Goal: Transaction & Acquisition: Purchase product/service

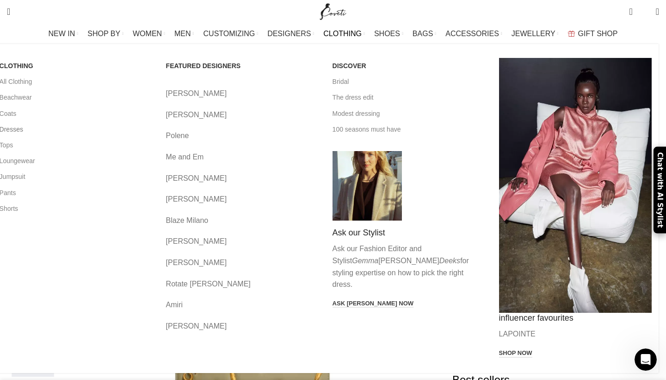
scroll to position [0, 195]
click at [71, 139] on link "Tops" at bounding box center [76, 145] width 153 height 16
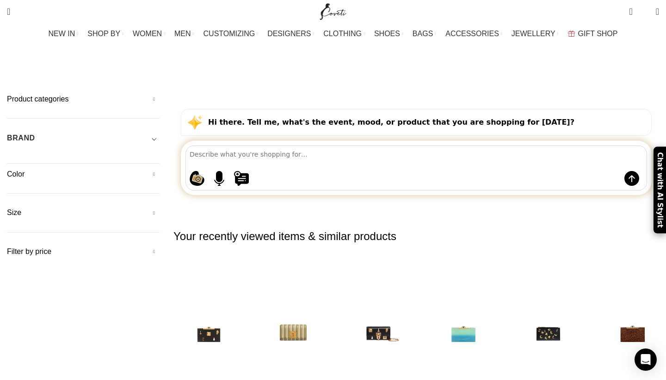
scroll to position [41, 0]
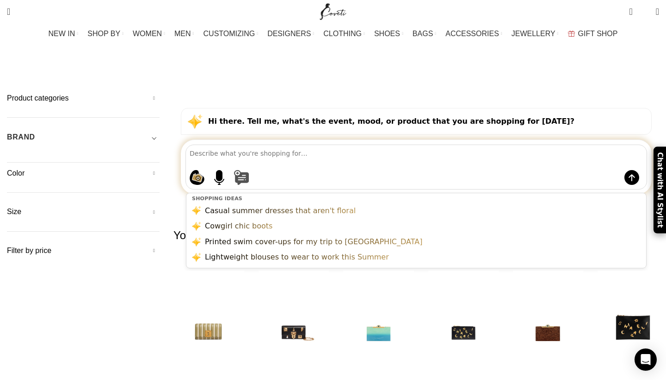
click at [309, 170] on button at bounding box center [425, 177] width 383 height 15
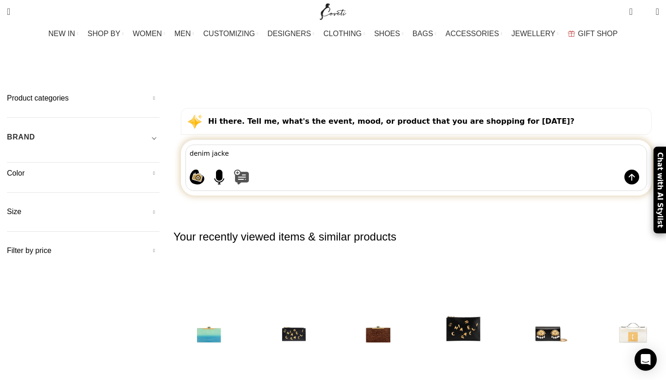
type textarea "denim jacket"
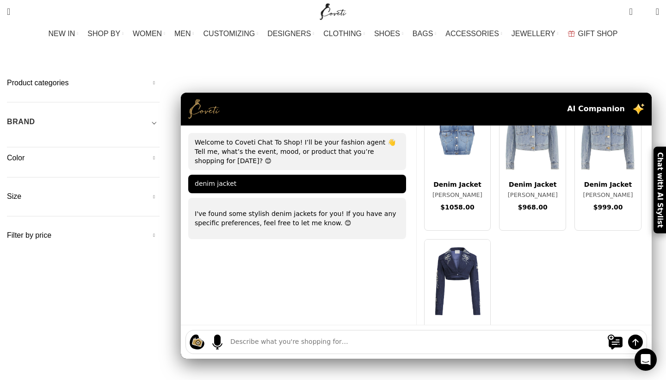
scroll to position [65, 0]
type textarea "dark denim shirts"
click at [629, 334] on img at bounding box center [636, 341] width 15 height 15
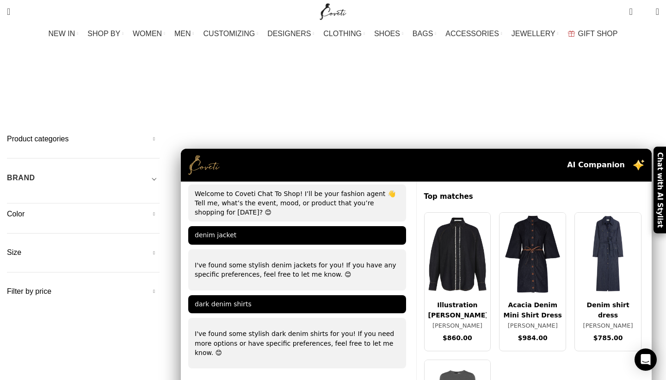
scroll to position [0, 0]
click at [359, 149] on div "AI Companion" at bounding box center [416, 165] width 471 height 33
drag, startPoint x: 293, startPoint y: 103, endPoint x: 369, endPoint y: 93, distance: 77.0
click at [369, 149] on div "AI Companion" at bounding box center [416, 165] width 471 height 33
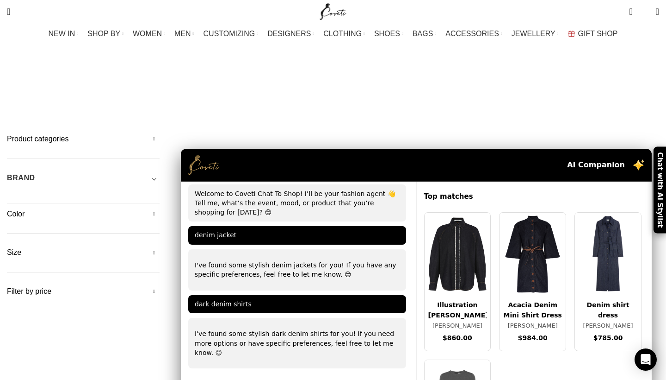
click at [160, 209] on h5 "Color" at bounding box center [83, 214] width 153 height 10
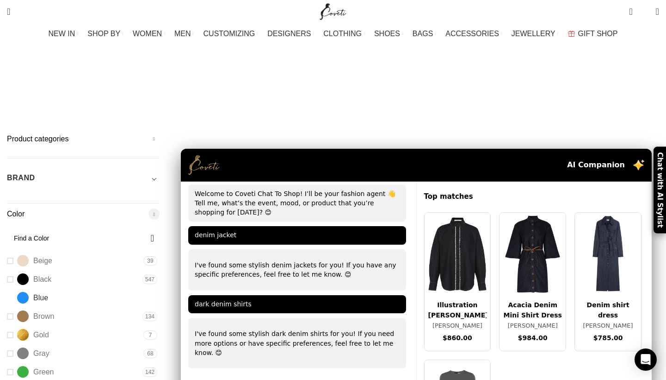
click at [62, 289] on link "Blue Blue" at bounding box center [73, 297] width 133 height 16
click at [59, 289] on link "Blue Blue" at bounding box center [73, 297] width 133 height 16
click at [48, 293] on span "Blue" at bounding box center [40, 298] width 15 height 10
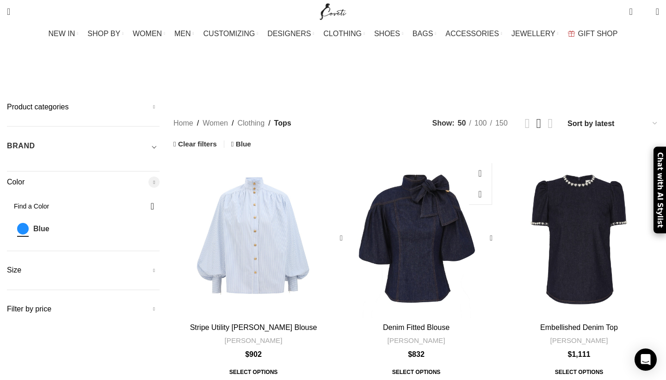
scroll to position [33, 0]
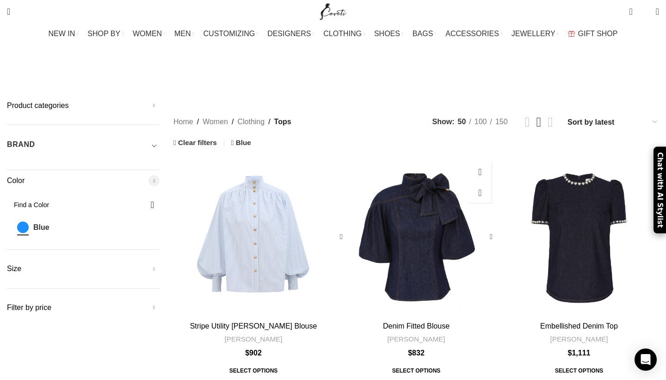
click at [402, 183] on div "Denim Fitted Blouse" at bounding box center [403, 236] width 27 height 160
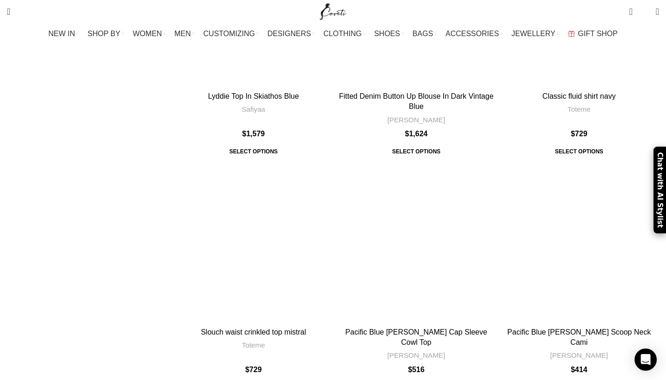
scroll to position [3088, 0]
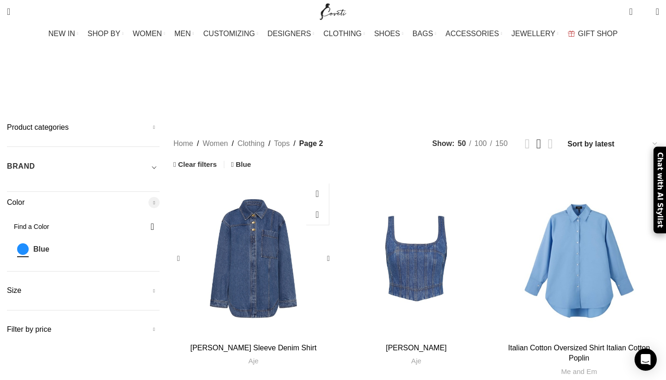
scroll to position [19, 0]
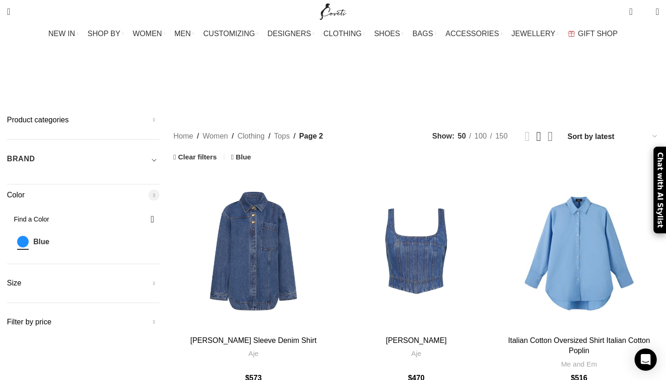
click at [548, 130] on link "Grid view 4" at bounding box center [550, 136] width 5 height 13
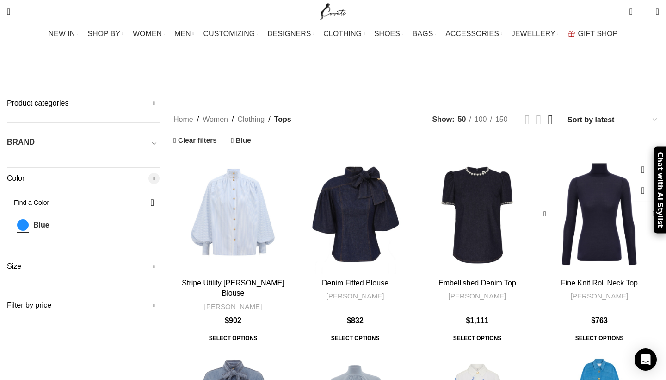
scroll to position [36, 0]
click at [144, 193] on input "Find a Color" at bounding box center [83, 202] width 153 height 19
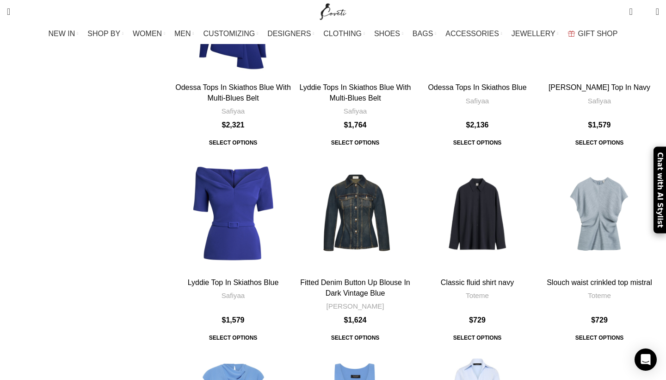
scroll to position [1846, 0]
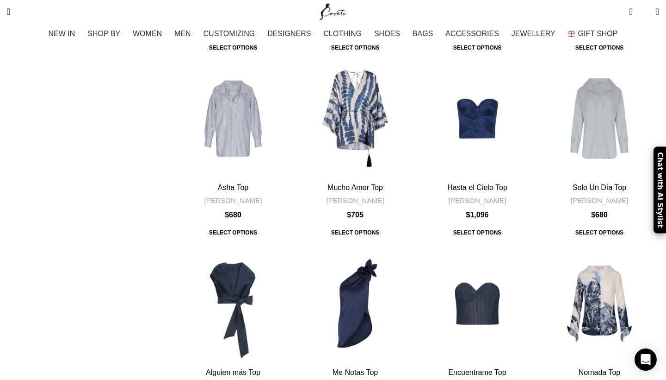
scroll to position [669, 0]
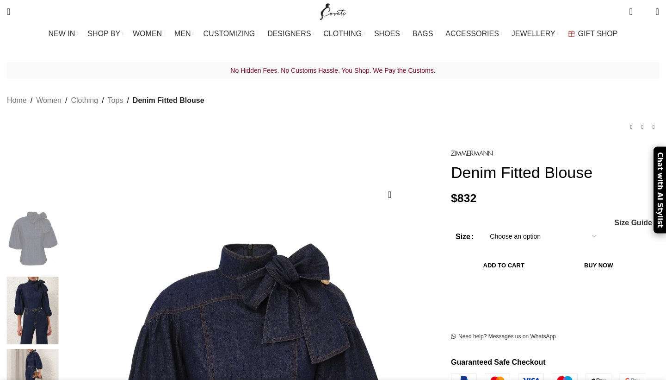
click at [61, 349] on img at bounding box center [33, 383] width 56 height 68
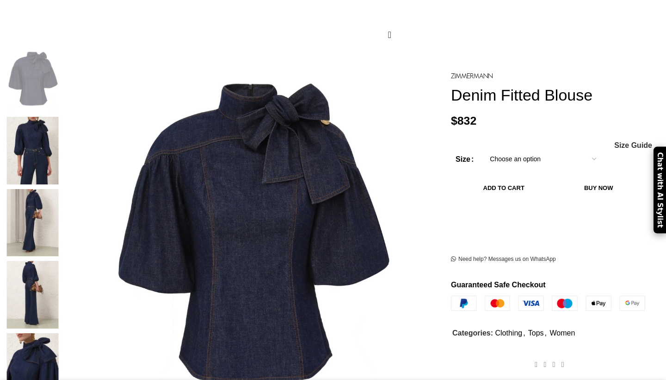
scroll to position [160, 0]
click at [61, 332] on img at bounding box center [33, 366] width 56 height 68
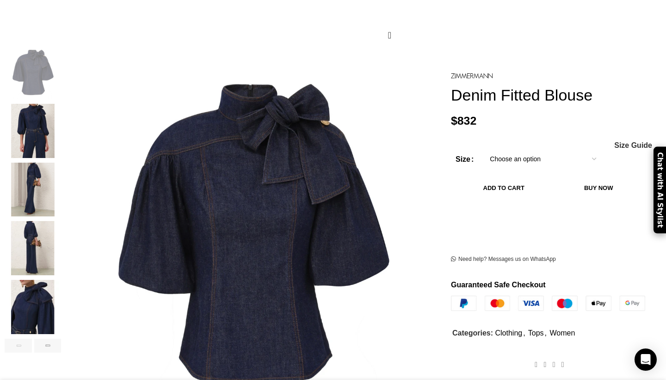
click at [61, 242] on img "4 / 6" at bounding box center [33, 248] width 56 height 54
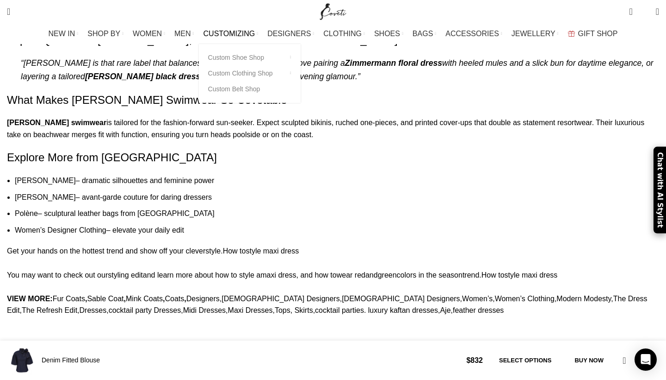
scroll to position [1024, 0]
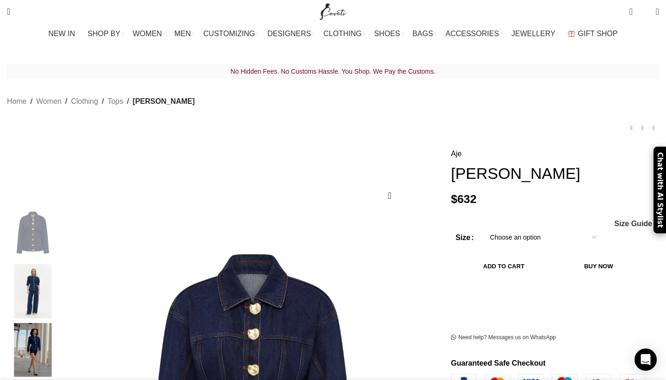
click at [61, 334] on img "3 / 7" at bounding box center [33, 350] width 56 height 54
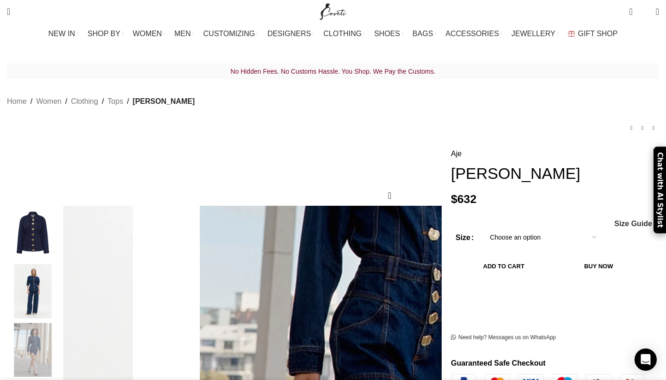
scroll to position [0, 98]
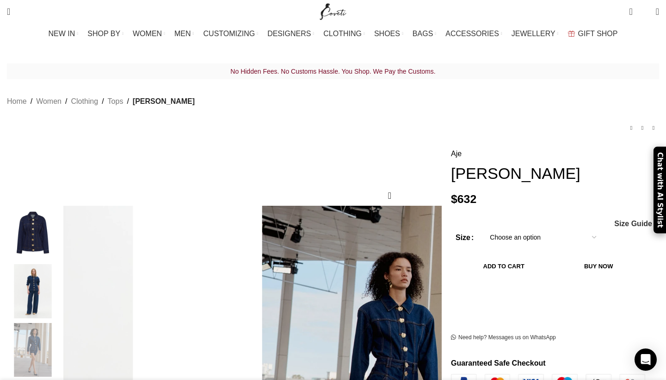
click at [61, 222] on img "1 / 7" at bounding box center [33, 232] width 56 height 54
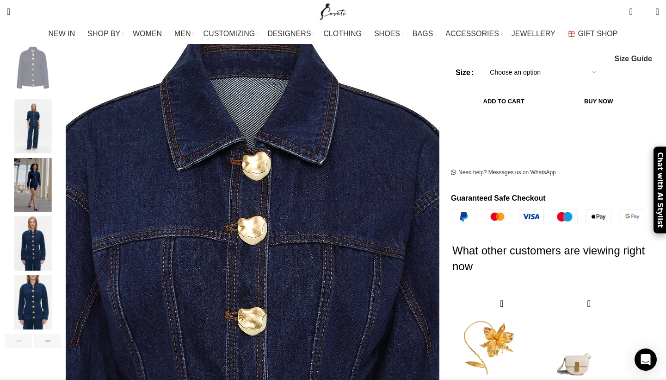
scroll to position [165, 0]
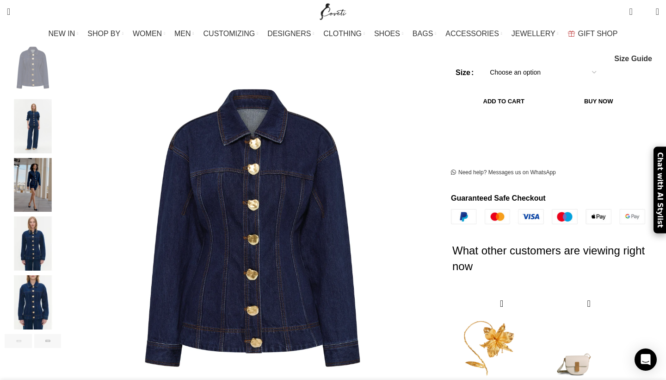
click at [61, 299] on img "5 / 7" at bounding box center [33, 302] width 56 height 54
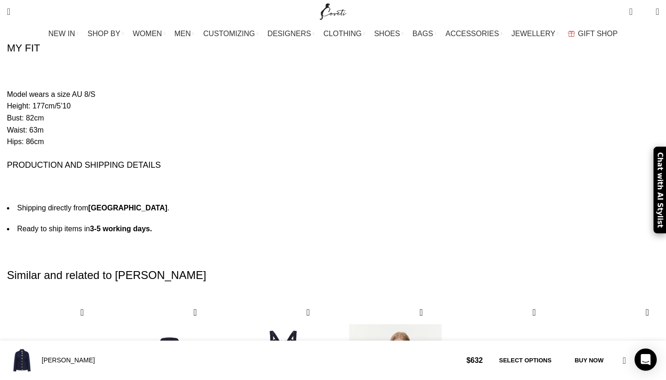
scroll to position [0, 390]
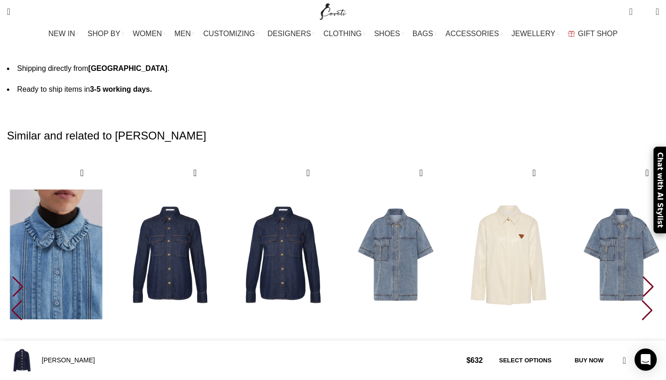
scroll to position [1937, 0]
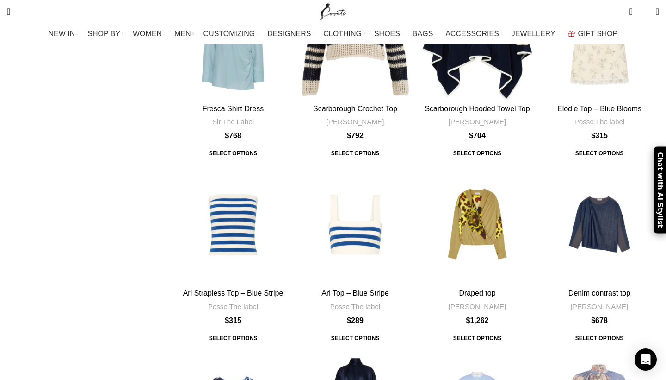
scroll to position [2086, 0]
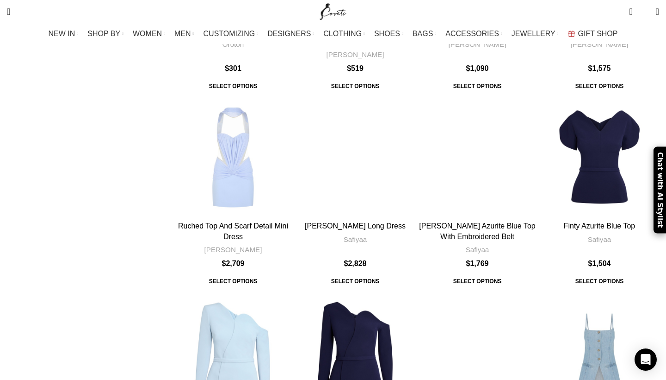
scroll to position [1808, 0]
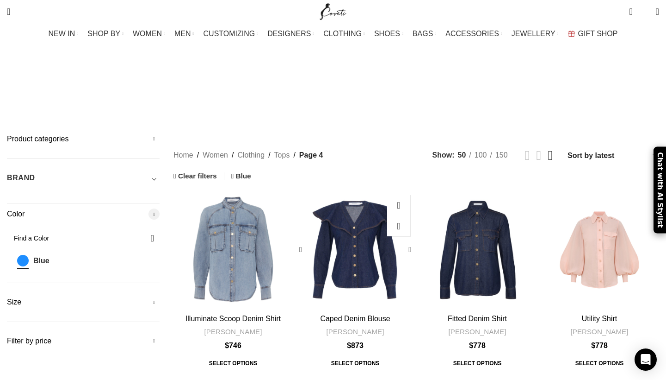
click at [401, 243] on div "Caped Denim Blouse" at bounding box center [408, 250] width 14 height 14
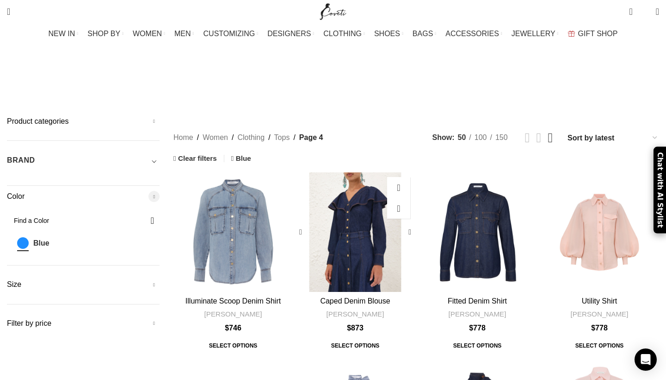
scroll to position [19, 0]
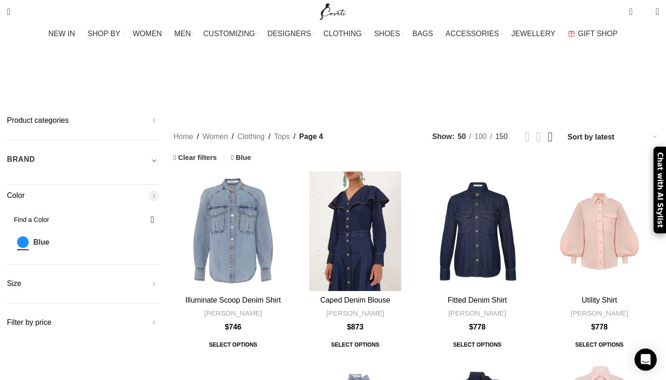
click at [496, 132] on span "150" at bounding box center [502, 136] width 12 height 8
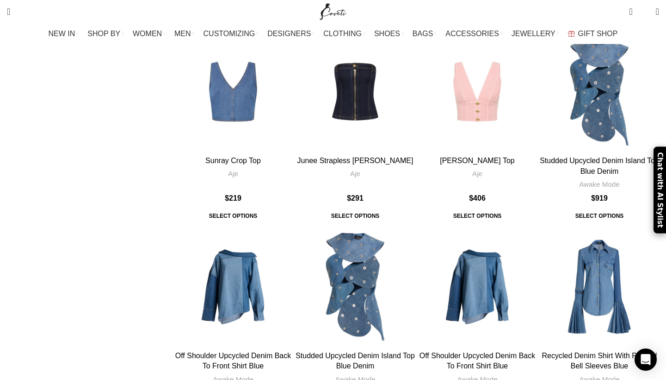
scroll to position [5353, 0]
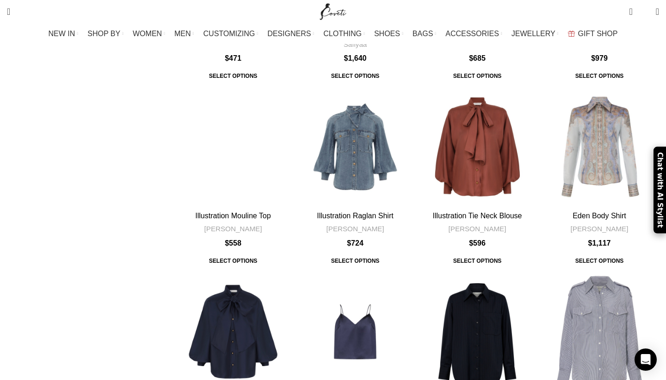
scroll to position [5393, 0]
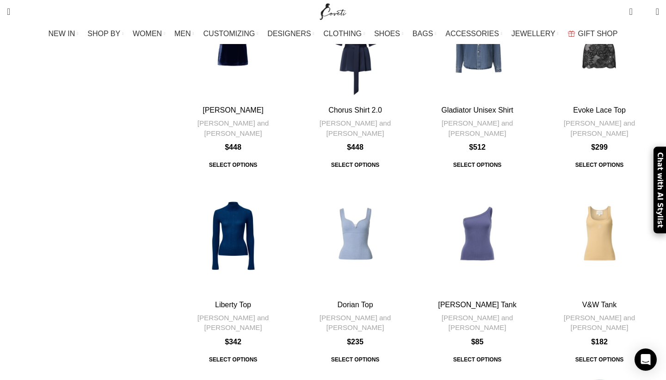
scroll to position [953, 0]
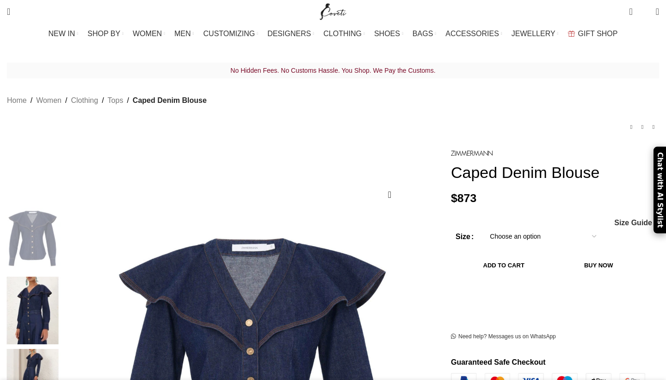
click at [61, 283] on img at bounding box center [33, 310] width 56 height 68
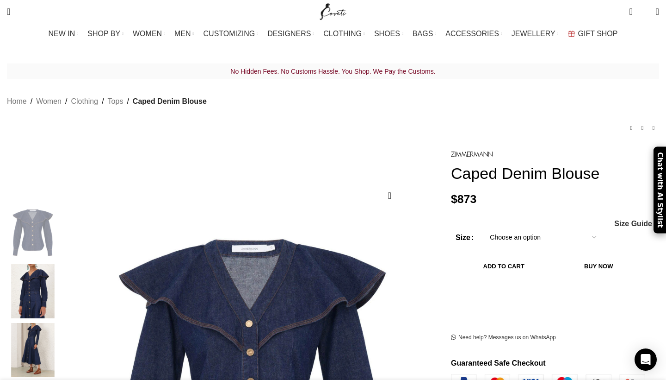
click at [61, 283] on img "2 / 7" at bounding box center [33, 291] width 56 height 54
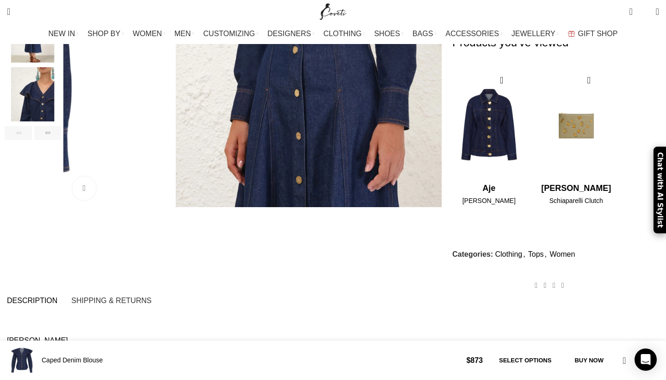
scroll to position [0, 98]
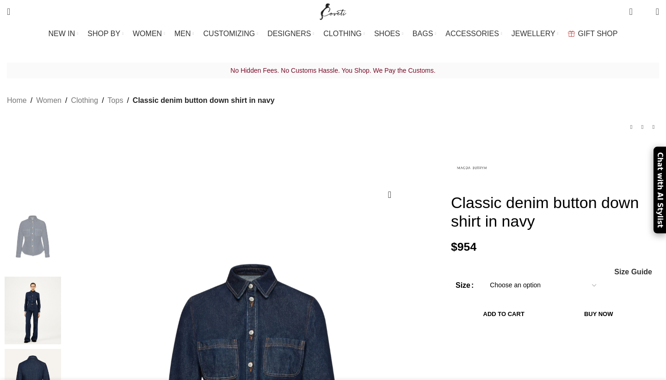
click at [61, 276] on img at bounding box center [33, 310] width 56 height 68
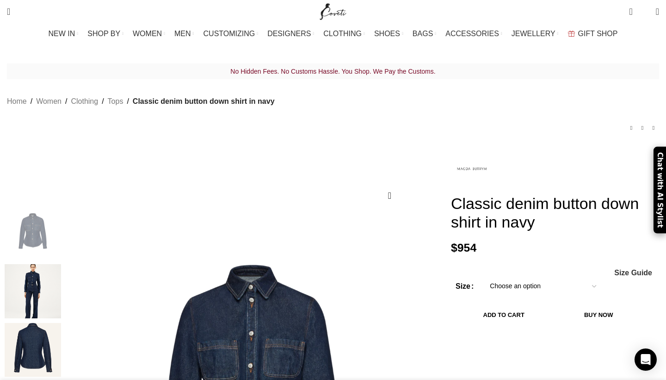
click at [61, 277] on img "2 / 4" at bounding box center [33, 291] width 56 height 54
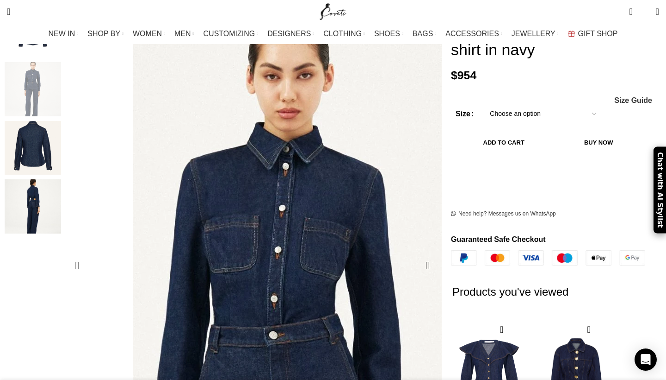
scroll to position [0, 98]
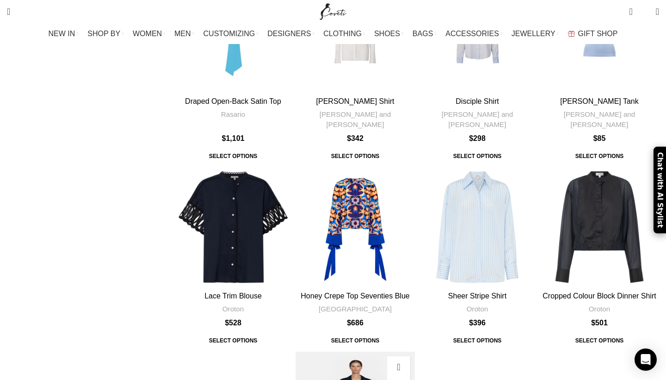
scroll to position [2832, 0]
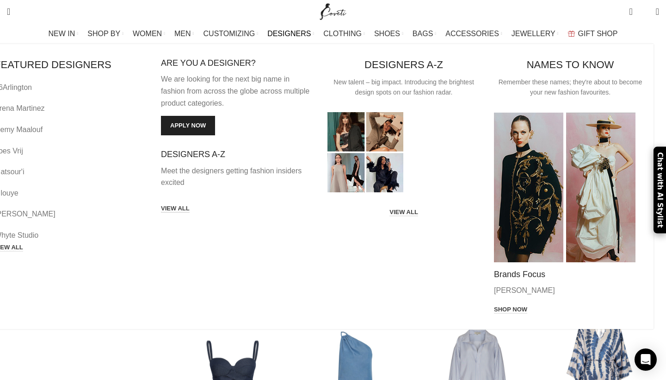
click at [190, 205] on link "VIEW ALL" at bounding box center [175, 209] width 29 height 8
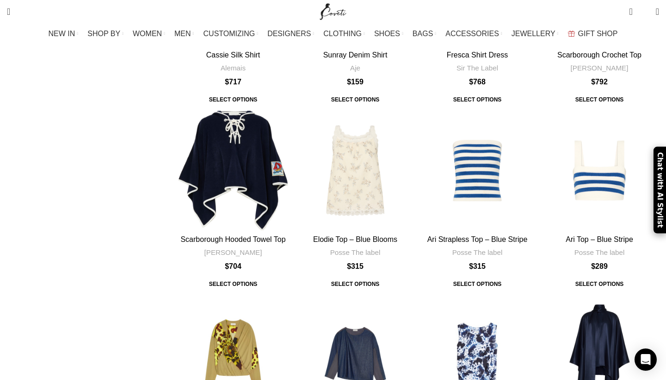
scroll to position [4156, 0]
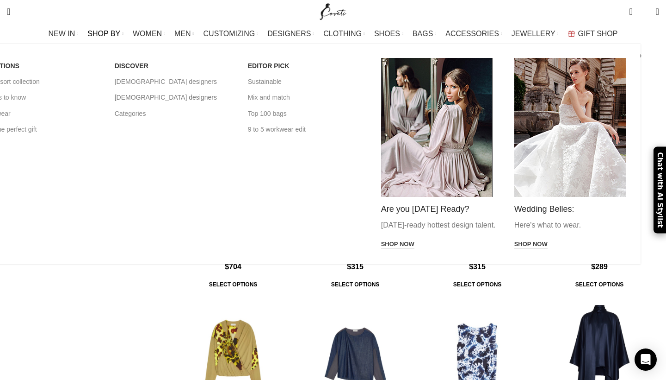
click at [182, 96] on link "[DEMOGRAPHIC_DATA] designers" at bounding box center [174, 97] width 119 height 16
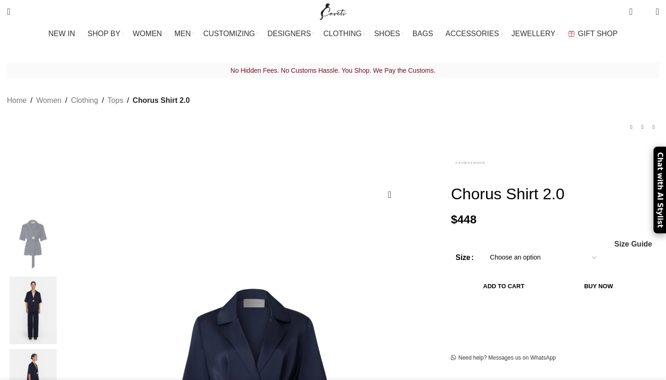
click at [61, 276] on img at bounding box center [33, 310] width 56 height 68
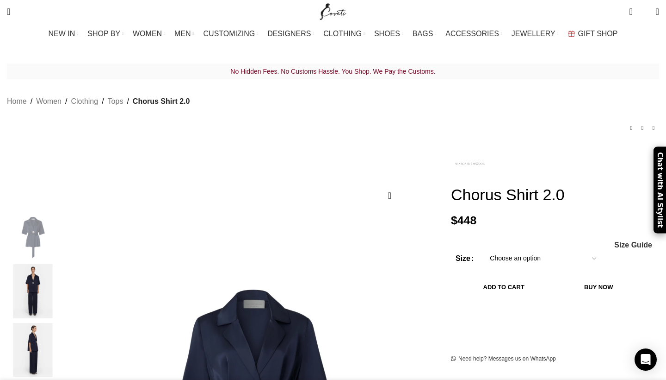
click at [61, 276] on img "2 / 5" at bounding box center [33, 291] width 56 height 54
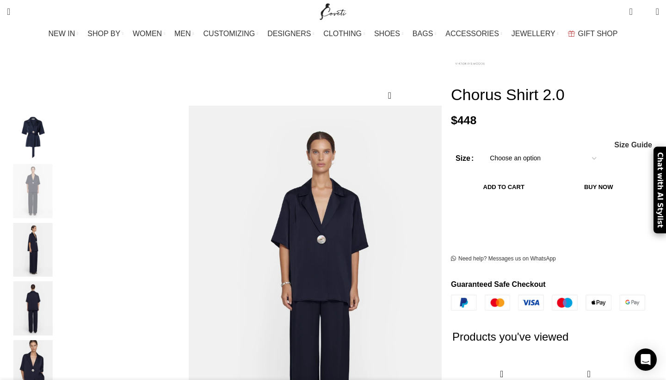
scroll to position [117, 0]
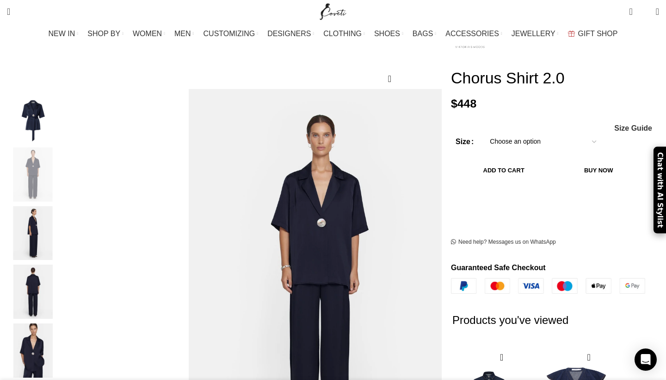
click at [61, 347] on img "5 / 5" at bounding box center [33, 350] width 56 height 54
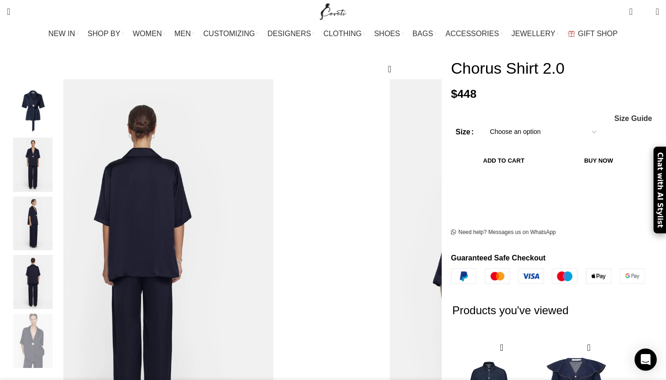
scroll to position [0, 98]
click at [61, 197] on img "3 / 5" at bounding box center [33, 223] width 56 height 54
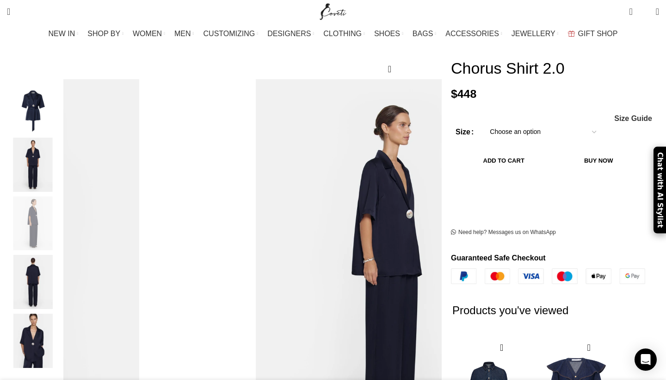
click at [61, 145] on img "2 / 5" at bounding box center [33, 164] width 56 height 54
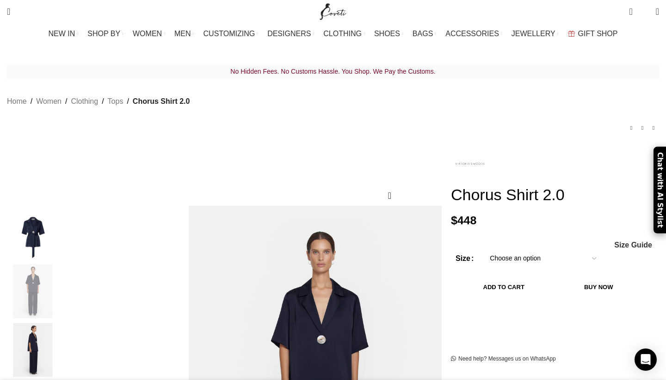
scroll to position [0, 0]
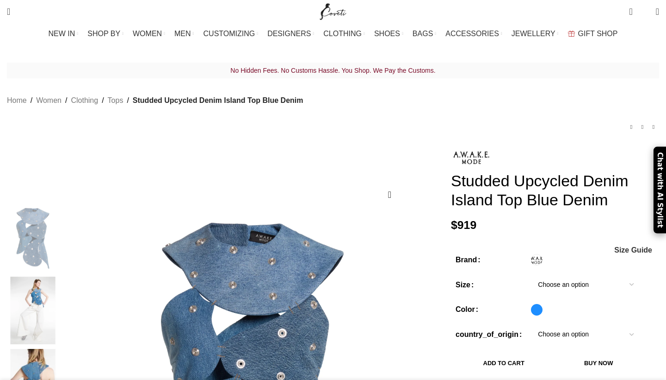
click at [61, 276] on img at bounding box center [33, 310] width 56 height 68
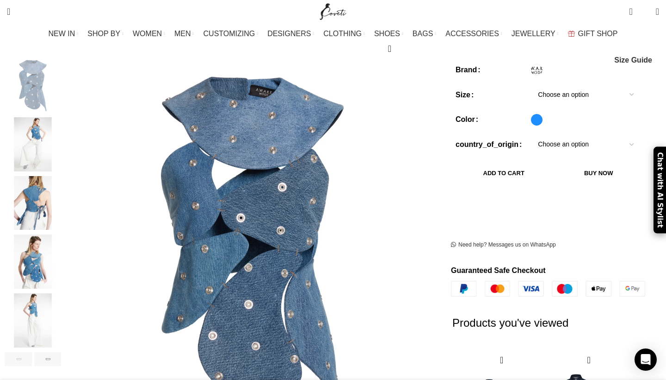
scroll to position [192, 0]
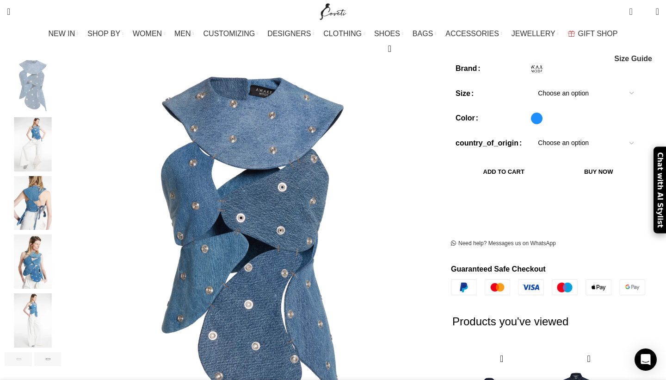
click at [61, 245] on img "4 / 11" at bounding box center [33, 262] width 56 height 54
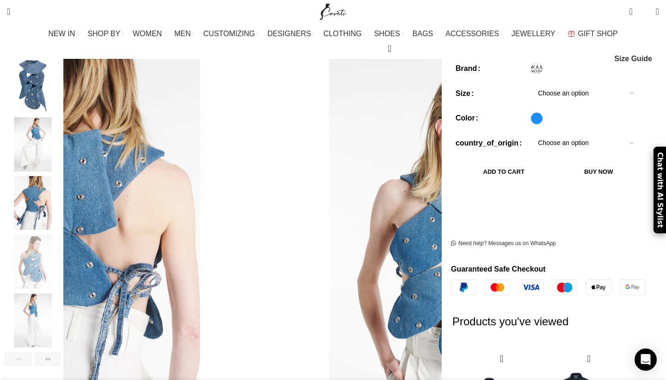
scroll to position [0, 98]
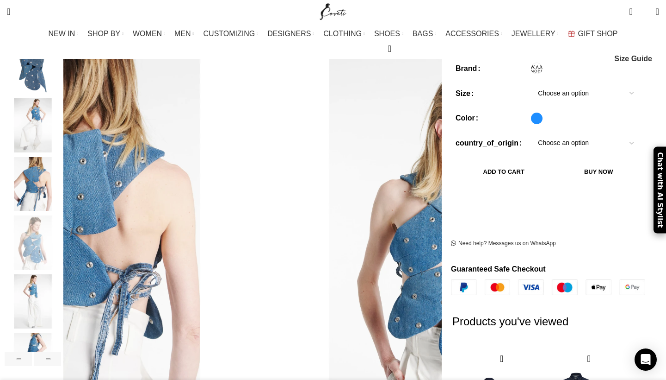
click at [61, 216] on img "4 / 11" at bounding box center [33, 243] width 56 height 54
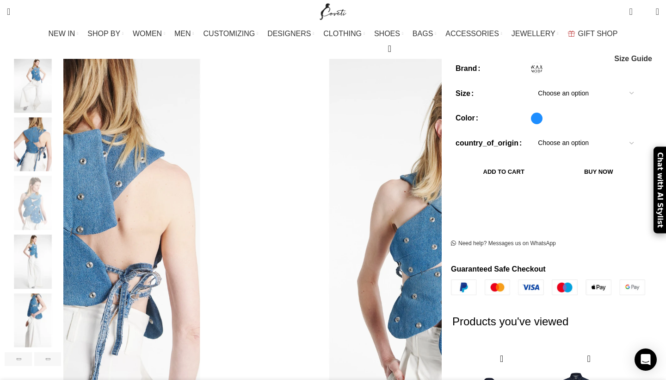
click at [61, 298] on img "6 / 11" at bounding box center [33, 320] width 56 height 54
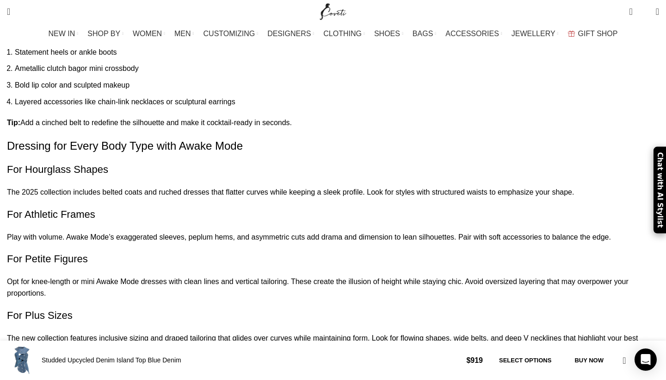
scroll to position [1124, 0]
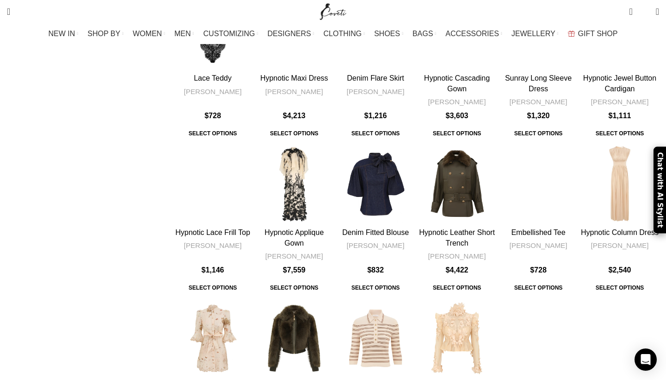
scroll to position [809, 0]
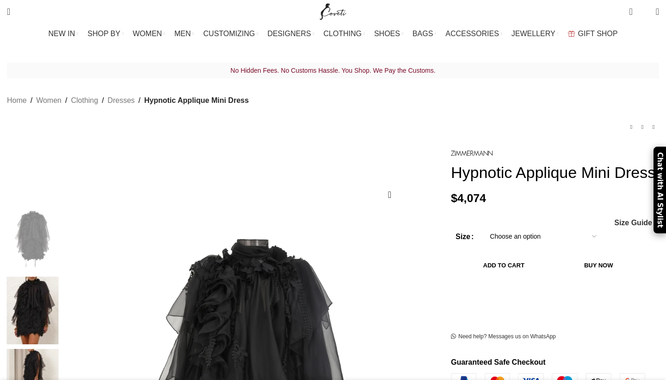
click at [61, 349] on img at bounding box center [33, 383] width 56 height 68
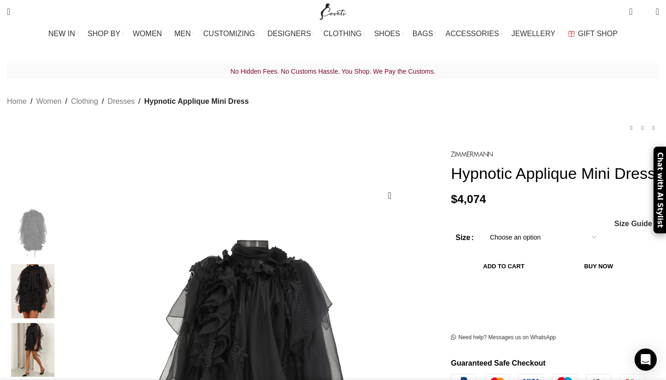
scroll to position [0, 98]
